Goal: Browse casually: Explore the website without a specific task or goal

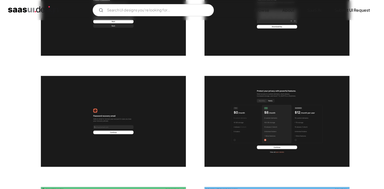
drag, startPoint x: 0, startPoint y: 91, endPoint x: 0, endPoint y: 127, distance: 35.6
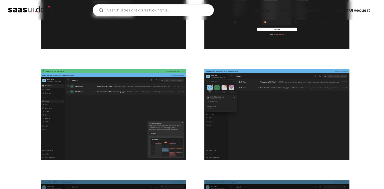
drag, startPoint x: 0, startPoint y: 76, endPoint x: 4, endPoint y: 113, distance: 37.5
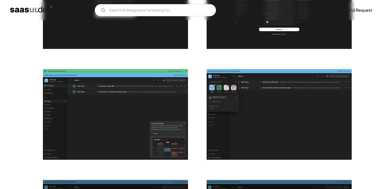
scroll to position [406, 0]
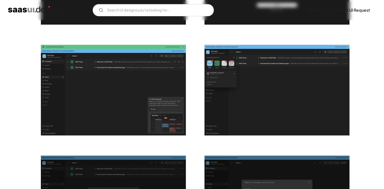
click at [91, 109] on img "open lightbox" at bounding box center [113, 90] width 145 height 91
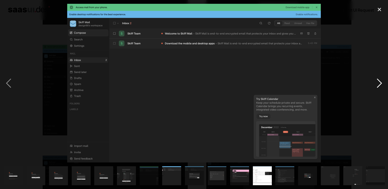
click at [381, 82] on div "next image" at bounding box center [378, 83] width 17 height 158
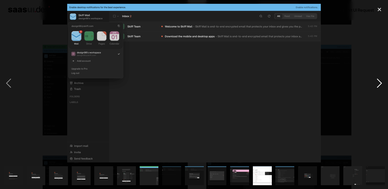
click at [381, 82] on div "next image" at bounding box center [378, 83] width 17 height 158
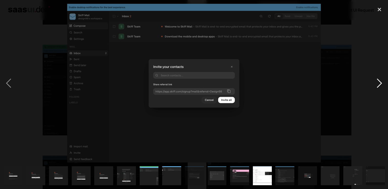
click at [381, 82] on div "next image" at bounding box center [378, 83] width 17 height 158
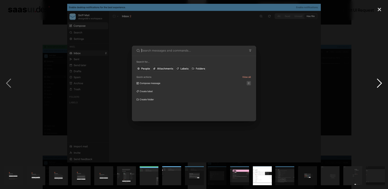
click at [381, 82] on div "next image" at bounding box center [378, 83] width 17 height 158
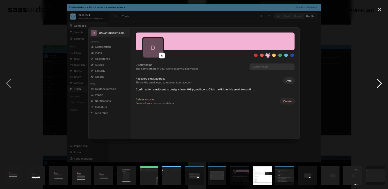
click at [381, 82] on div "next image" at bounding box center [378, 83] width 17 height 158
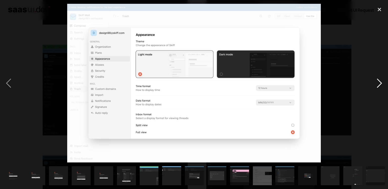
click at [381, 82] on div "next image" at bounding box center [378, 83] width 17 height 158
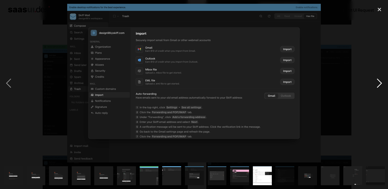
click at [381, 82] on div "next image" at bounding box center [378, 83] width 17 height 158
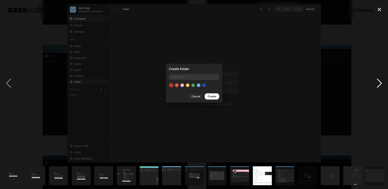
click at [381, 82] on div "next image" at bounding box center [378, 83] width 17 height 158
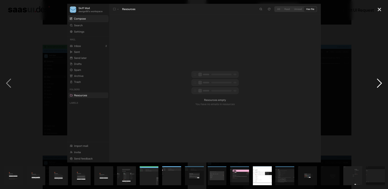
click at [381, 82] on div "next image" at bounding box center [378, 83] width 17 height 158
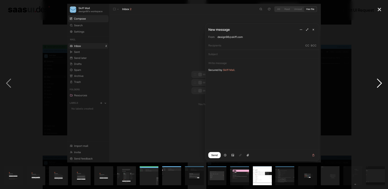
click at [381, 82] on div "next image" at bounding box center [378, 83] width 17 height 158
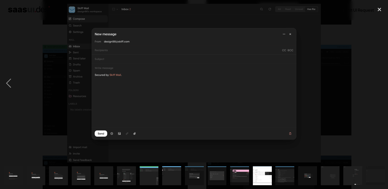
click at [381, 82] on div "next image" at bounding box center [378, 83] width 17 height 158
click at [373, 49] on div "next image" at bounding box center [378, 83] width 17 height 158
click at [374, 16] on div "next image" at bounding box center [378, 83] width 17 height 158
click at [377, 10] on div "close lightbox" at bounding box center [378, 9] width 17 height 11
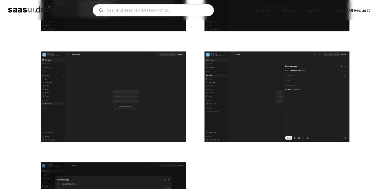
drag, startPoint x: 377, startPoint y: 48, endPoint x: 378, endPoint y: 111, distance: 63.1
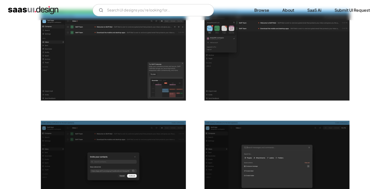
scroll to position [0, 0]
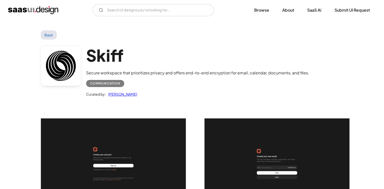
drag, startPoint x: 383, startPoint y: 100, endPoint x: 384, endPoint y: 6, distance: 94.1
click at [127, 94] on link "Saurabh Sharma" at bounding box center [121, 94] width 31 height 6
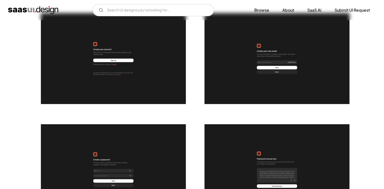
drag, startPoint x: 2, startPoint y: 61, endPoint x: 0, endPoint y: 98, distance: 37.4
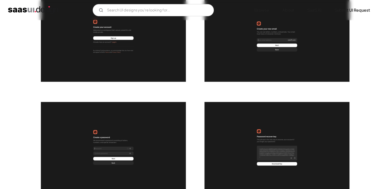
scroll to position [7, 0]
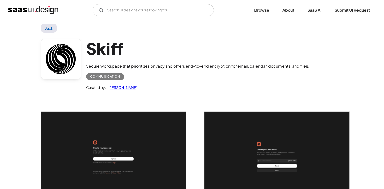
drag, startPoint x: 5, startPoint y: 92, endPoint x: 26, endPoint y: 16, distance: 78.7
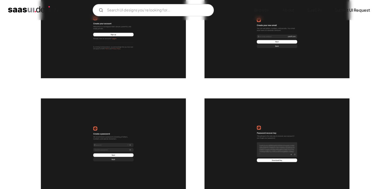
drag, startPoint x: 208, startPoint y: 60, endPoint x: 201, endPoint y: 98, distance: 39.3
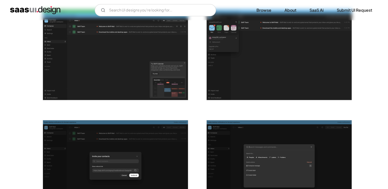
scroll to position [340, 0]
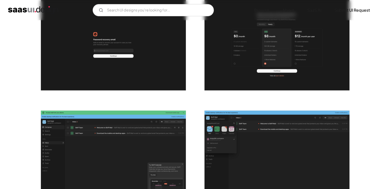
click at [278, 58] on img "open lightbox" at bounding box center [276, 44] width 145 height 91
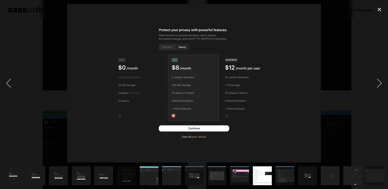
click at [351, 49] on div at bounding box center [194, 83] width 388 height 158
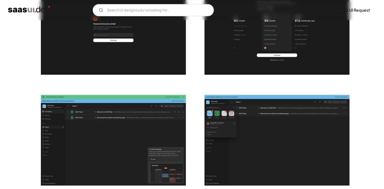
scroll to position [390, 0]
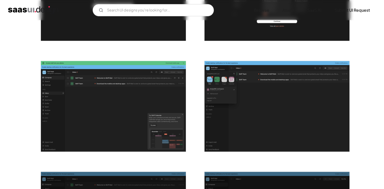
click at [150, 99] on img "open lightbox" at bounding box center [113, 106] width 145 height 91
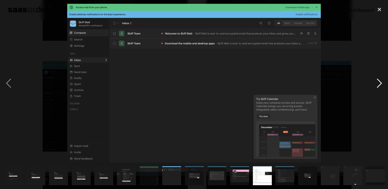
click at [380, 77] on div "next image" at bounding box center [378, 83] width 17 height 158
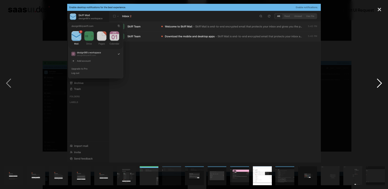
click at [380, 77] on div "next image" at bounding box center [378, 83] width 17 height 158
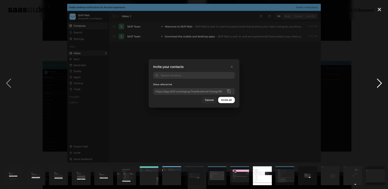
click at [380, 77] on div "next image" at bounding box center [378, 83] width 17 height 158
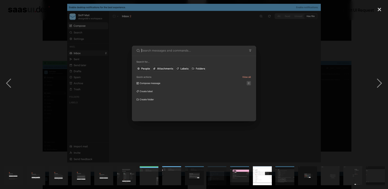
click at [370, 50] on div at bounding box center [194, 83] width 388 height 158
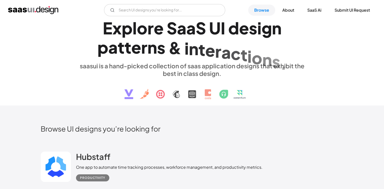
scroll to position [25, 0]
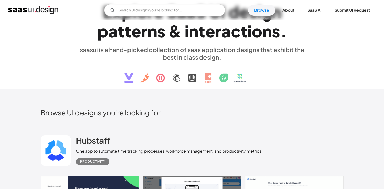
click at [207, 80] on img at bounding box center [192, 74] width 153 height 26
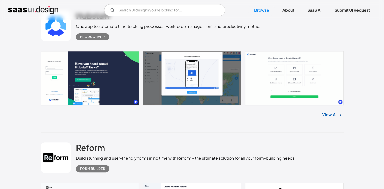
scroll to position [151, 0]
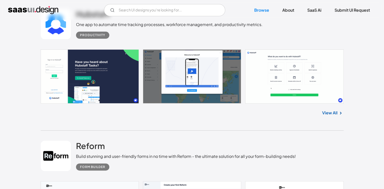
click at [134, 50] on link at bounding box center [192, 76] width 303 height 54
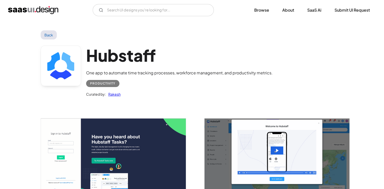
click at [116, 93] on link "Rakesh" at bounding box center [113, 94] width 15 height 6
